Goal: Transaction & Acquisition: Purchase product/service

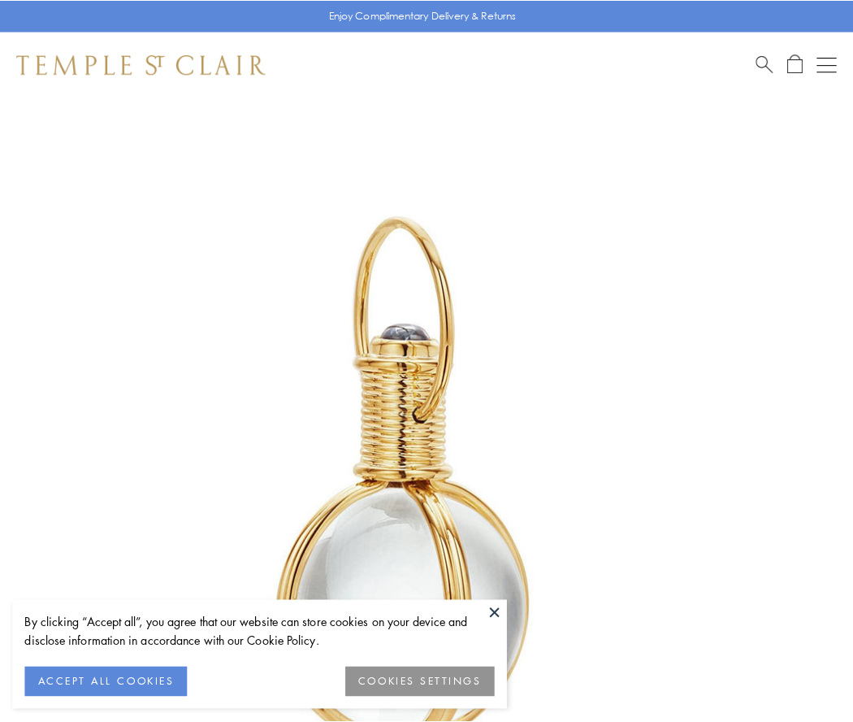
scroll to position [424, 0]
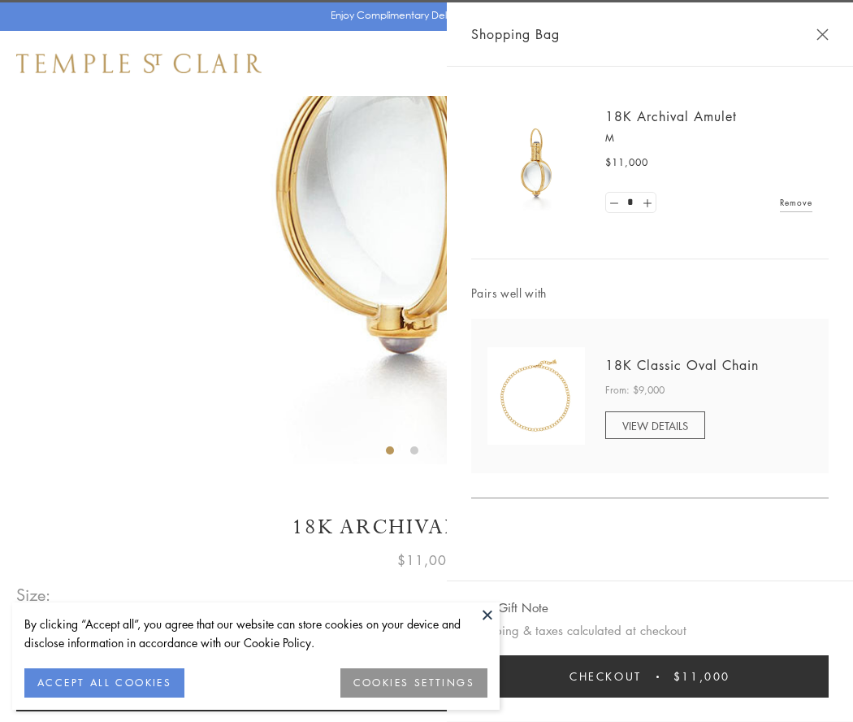
click at [650, 676] on button "Checkout $11,000" at bounding box center [650, 676] width 358 height 42
